Goal: Information Seeking & Learning: Find specific fact

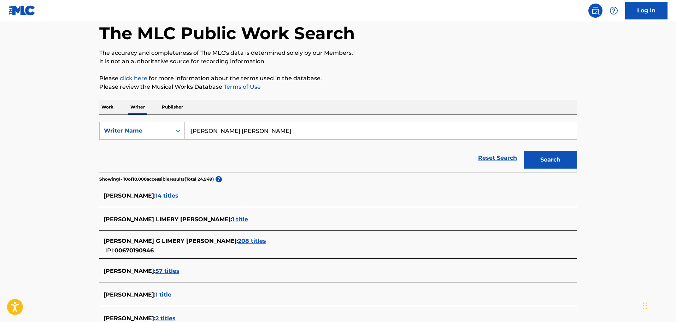
scroll to position [71, 0]
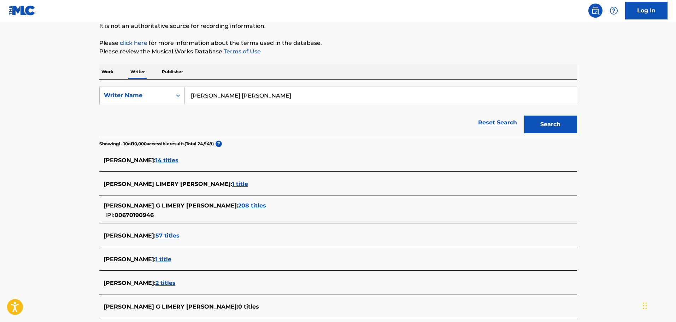
click at [238, 205] on span "208 titles" at bounding box center [252, 205] width 28 height 7
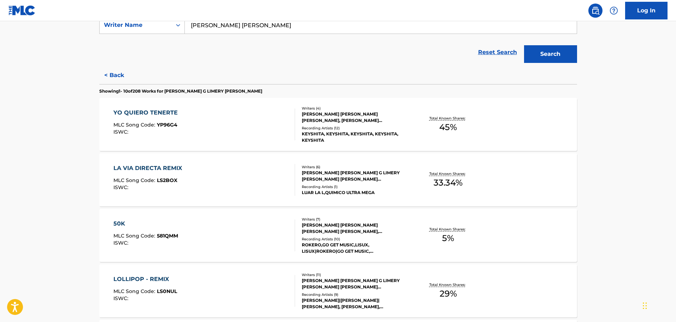
scroll to position [141, 0]
click at [174, 114] on div "YO QUIERO TENERTE" at bounding box center [147, 112] width 68 height 8
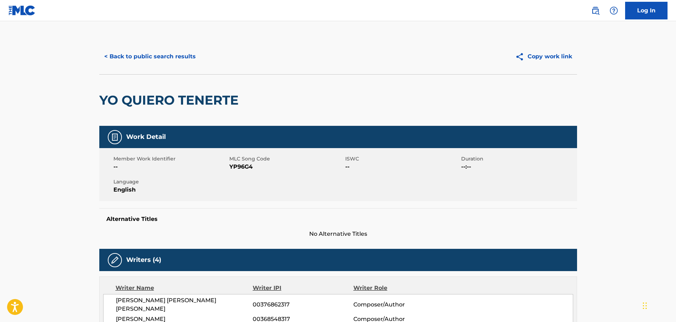
click at [131, 58] on button "< Back to public search results" at bounding box center [149, 57] width 101 height 18
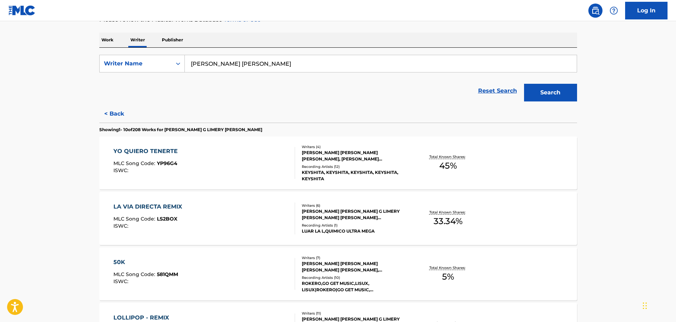
scroll to position [106, 0]
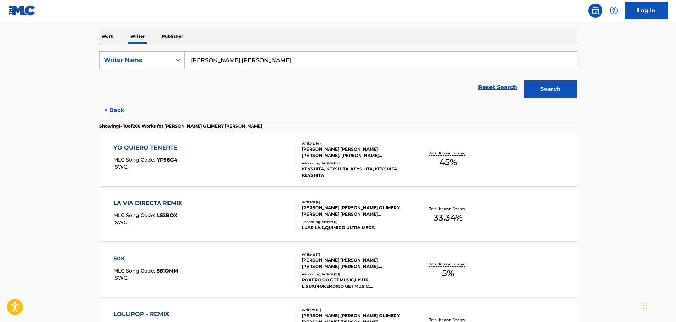
click at [176, 201] on div "LA VIA DIRECTA REMIX" at bounding box center [149, 203] width 72 height 8
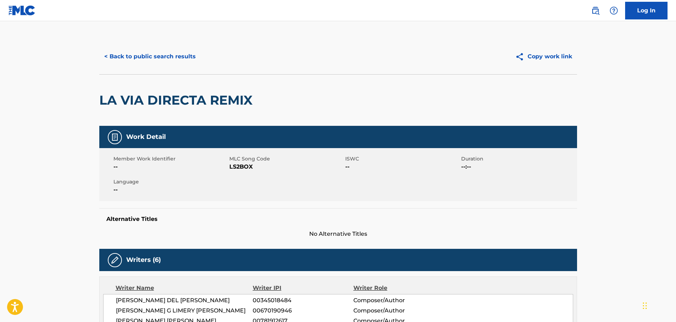
click at [239, 168] on span "LS2BOX" at bounding box center [286, 166] width 114 height 8
copy span "LS2BOX"
click at [351, 209] on div "Alternative Titles No Alternative Titles" at bounding box center [338, 223] width 478 height 30
click at [160, 58] on button "< Back to public search results" at bounding box center [149, 57] width 101 height 18
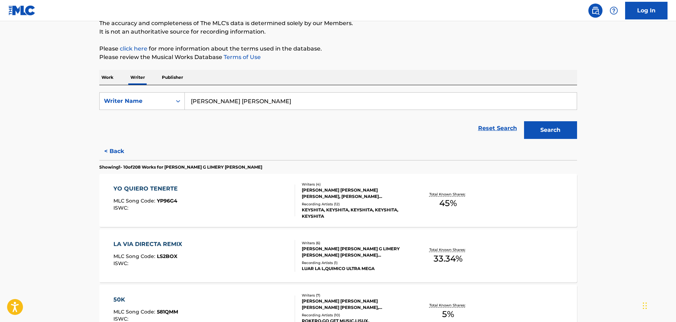
scroll to position [71, 0]
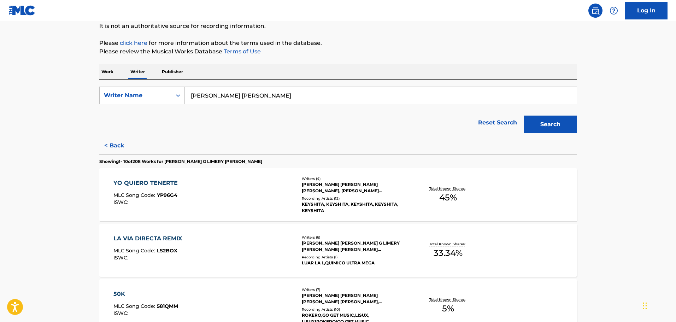
click at [165, 183] on div "YO QUIERO TENERTE" at bounding box center [147, 183] width 68 height 8
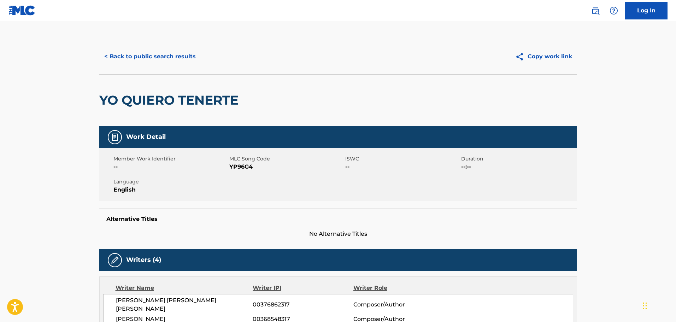
click at [183, 58] on button "< Back to public search results" at bounding box center [149, 57] width 101 height 18
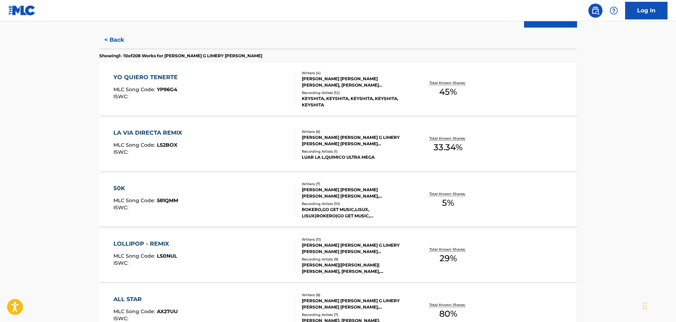
scroll to position [177, 0]
drag, startPoint x: 134, startPoint y: 55, endPoint x: 158, endPoint y: 55, distance: 24.4
click at [158, 55] on p "Showing 1 - 10 of 208 Works for MANUEL G LIMERY BURGOS" at bounding box center [180, 55] width 163 height 6
click at [163, 55] on p "Showing 1 - 10 of 208 Works for MANUEL G LIMERY BURGOS" at bounding box center [180, 55] width 163 height 6
click at [159, 240] on div "LOLLIPOP - REMIX" at bounding box center [145, 243] width 64 height 8
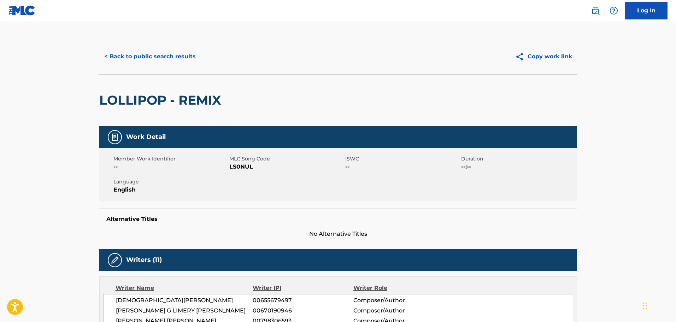
click at [186, 59] on button "< Back to public search results" at bounding box center [149, 57] width 101 height 18
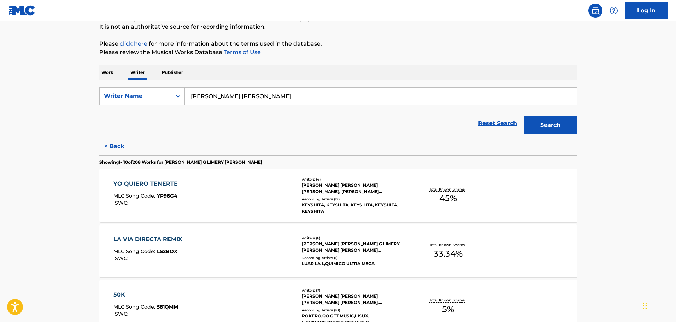
scroll to position [71, 0]
click at [567, 123] on button "Search" at bounding box center [550, 124] width 53 height 18
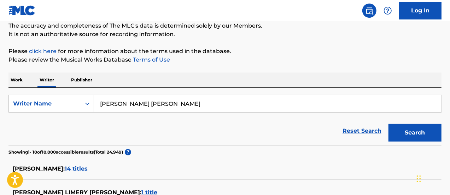
scroll to position [85, 0]
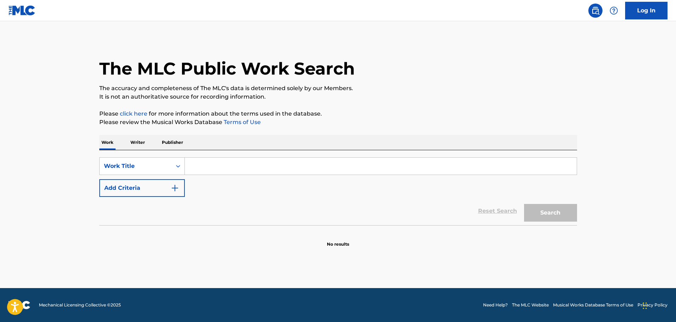
click at [137, 140] on p "Writer" at bounding box center [137, 142] width 19 height 15
